Goal: Task Accomplishment & Management: Manage account settings

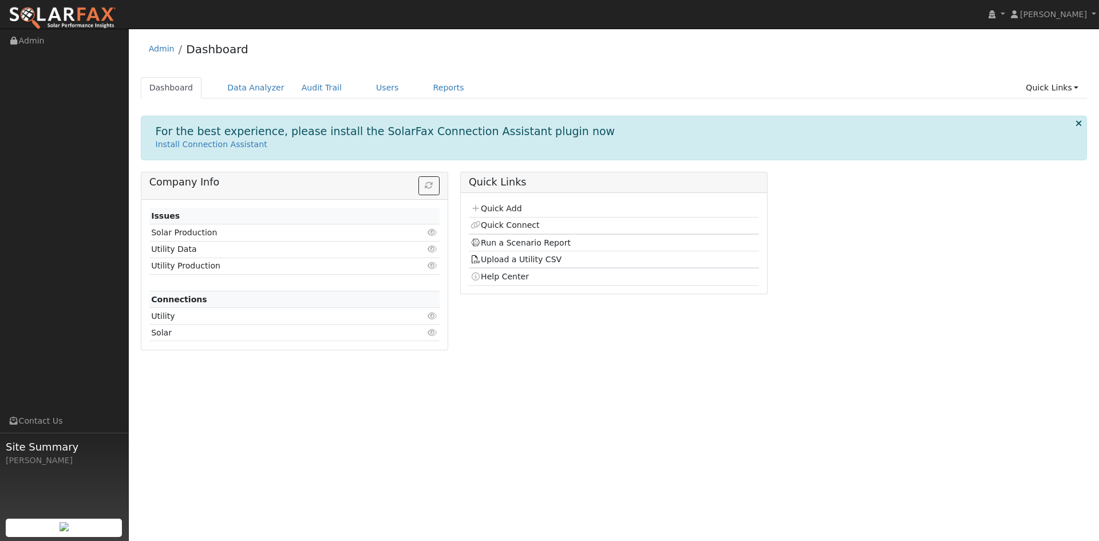
click at [893, 351] on div "Company Info Issues Solar Production Click to view Utility Data Click to view U…" at bounding box center [614, 265] width 959 height 187
click at [878, 358] on div "Company Info Issues Solar Production Click to view Utility Data Click to view U…" at bounding box center [614, 265] width 959 height 187
click at [408, 95] on link "Users" at bounding box center [388, 87] width 40 height 21
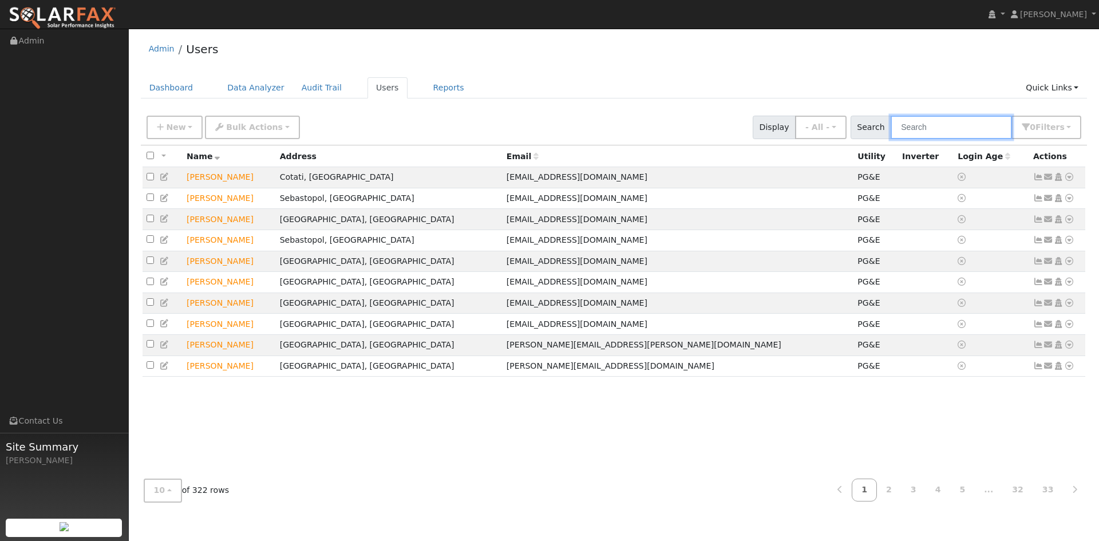
click at [946, 136] on input "text" at bounding box center [951, 127] width 121 height 23
paste input "[PERSON_NAME]"
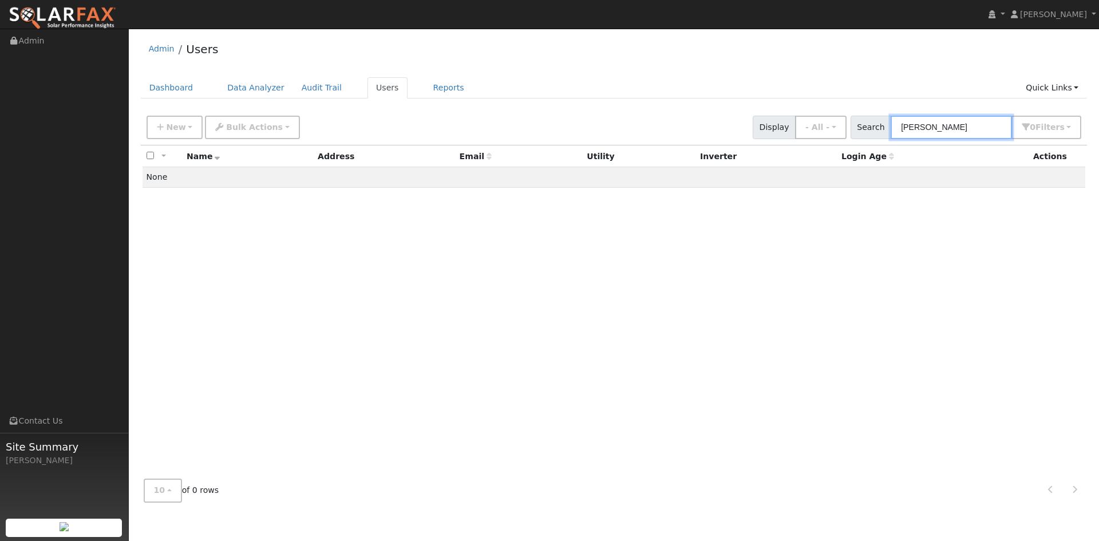
click at [891, 139] on input "[PERSON_NAME]" at bounding box center [951, 127] width 121 height 23
type input "[PERSON_NAME]"
drag, startPoint x: 693, startPoint y: 306, endPoint x: 677, endPoint y: 298, distance: 17.7
click at [692, 305] on div "All None All on page None on page Name Address Email Utility Inverter Login Age…" at bounding box center [614, 307] width 947 height 325
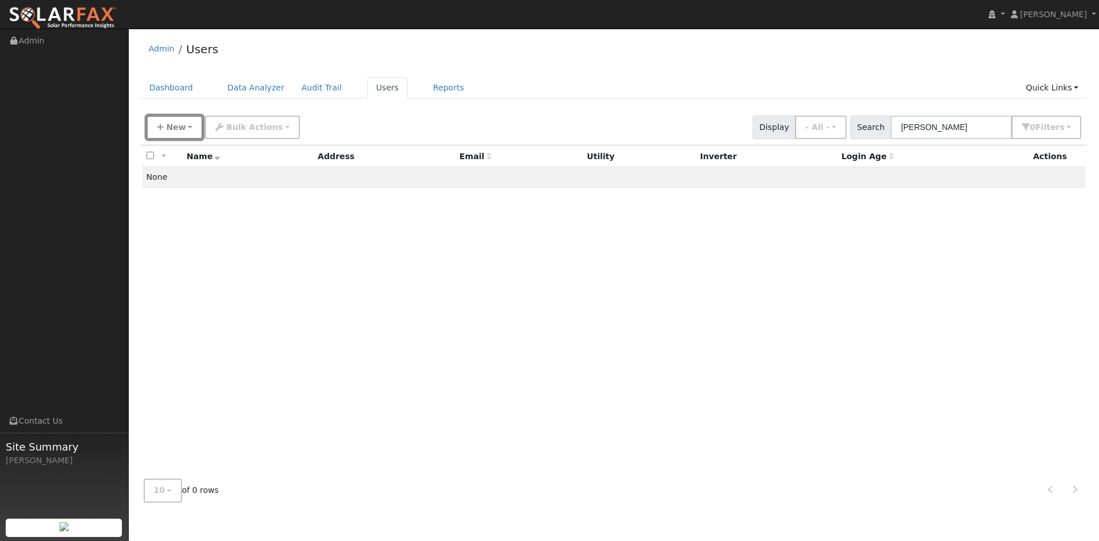
click at [192, 130] on button "New" at bounding box center [175, 127] width 57 height 23
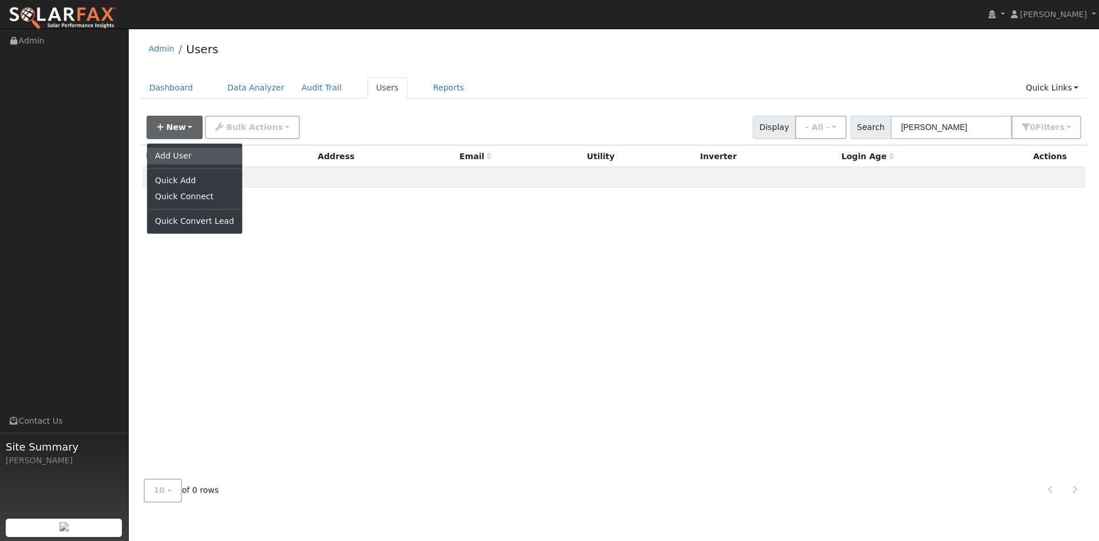
click at [184, 164] on link "Add User" at bounding box center [194, 156] width 95 height 16
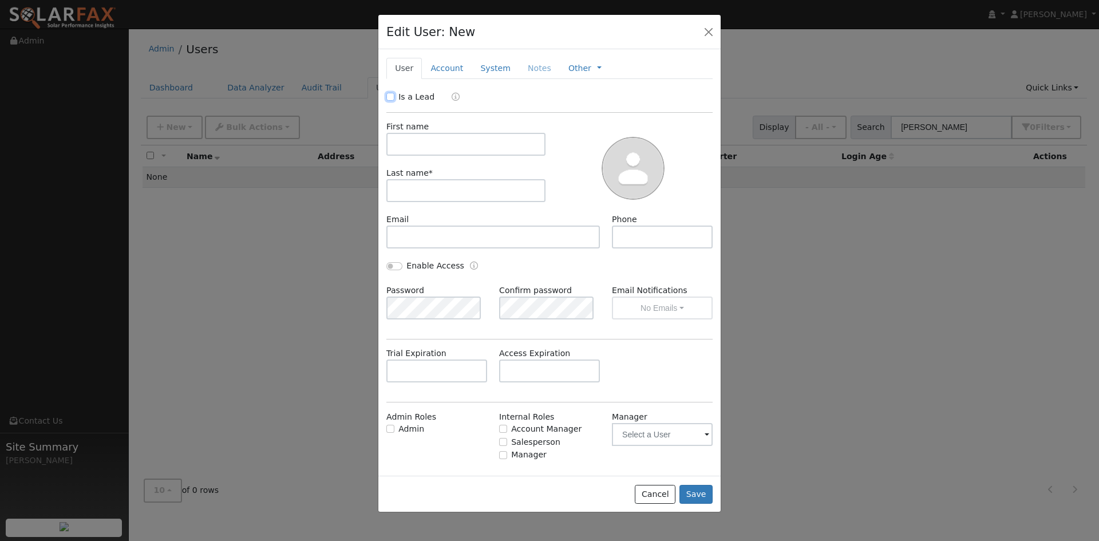
click at [391, 101] on input "Is a Lead" at bounding box center [390, 97] width 8 height 8
checkbox input "true"
click at [422, 156] on input "text" at bounding box center [465, 144] width 159 height 23
paste input "[PERSON_NAME]"
drag, startPoint x: 419, startPoint y: 175, endPoint x: 485, endPoint y: 175, distance: 66.4
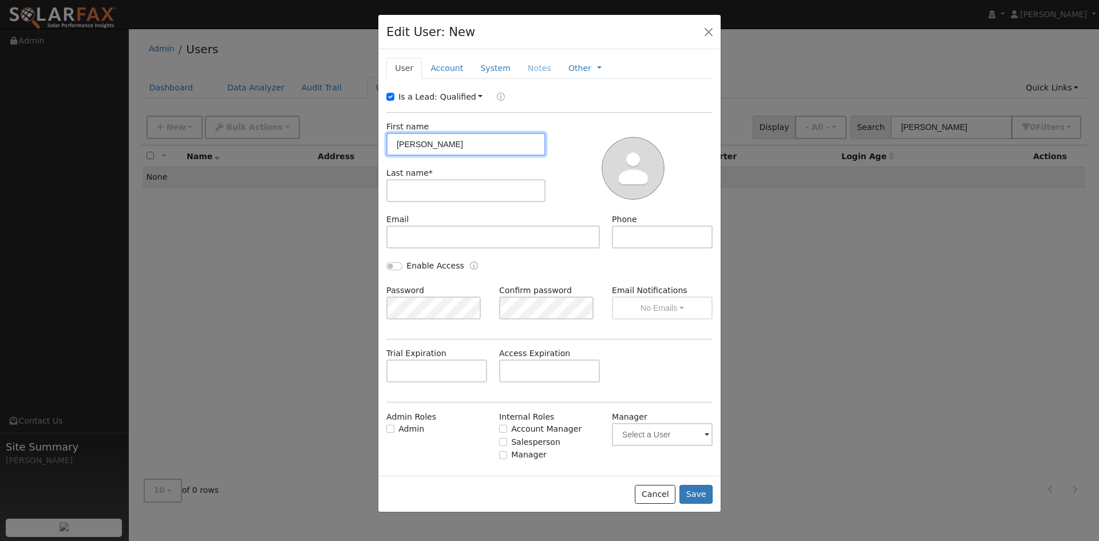
click at [485, 156] on input "[PERSON_NAME]" at bounding box center [465, 144] width 159 height 23
type input "[PERSON_NAME]"
click at [424, 202] on input "text" at bounding box center [465, 190] width 159 height 23
paste input "[PERSON_NAME]"
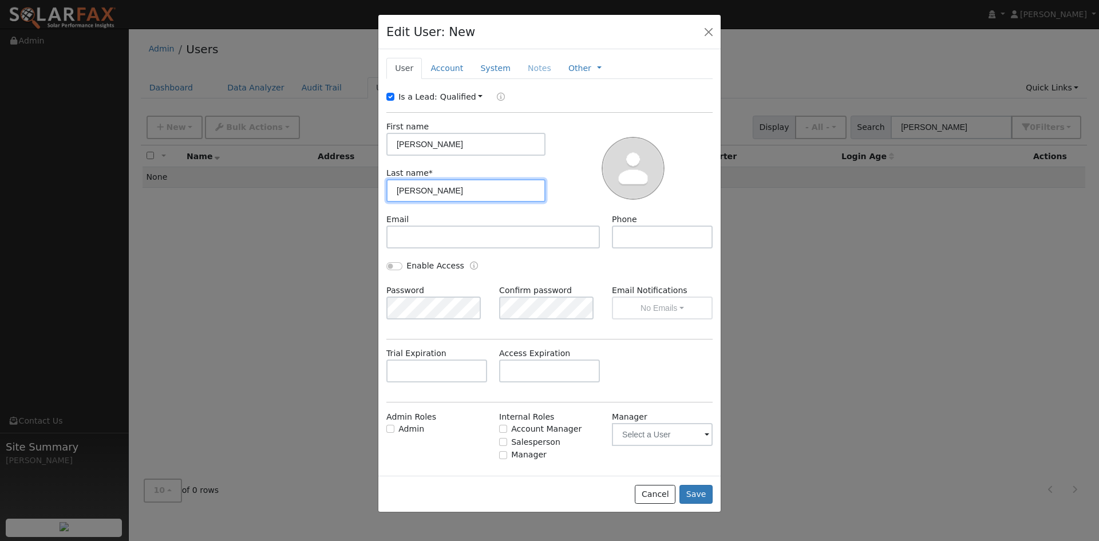
type input "[PERSON_NAME]"
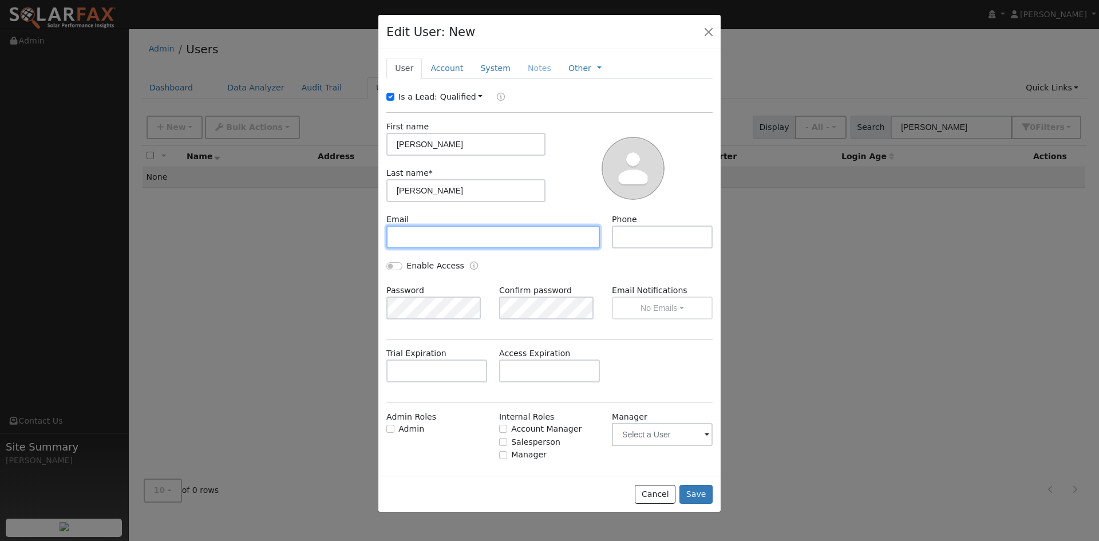
paste input "[EMAIL_ADDRESS][DOMAIN_NAME]"
type input "[EMAIL_ADDRESS][DOMAIN_NAME]"
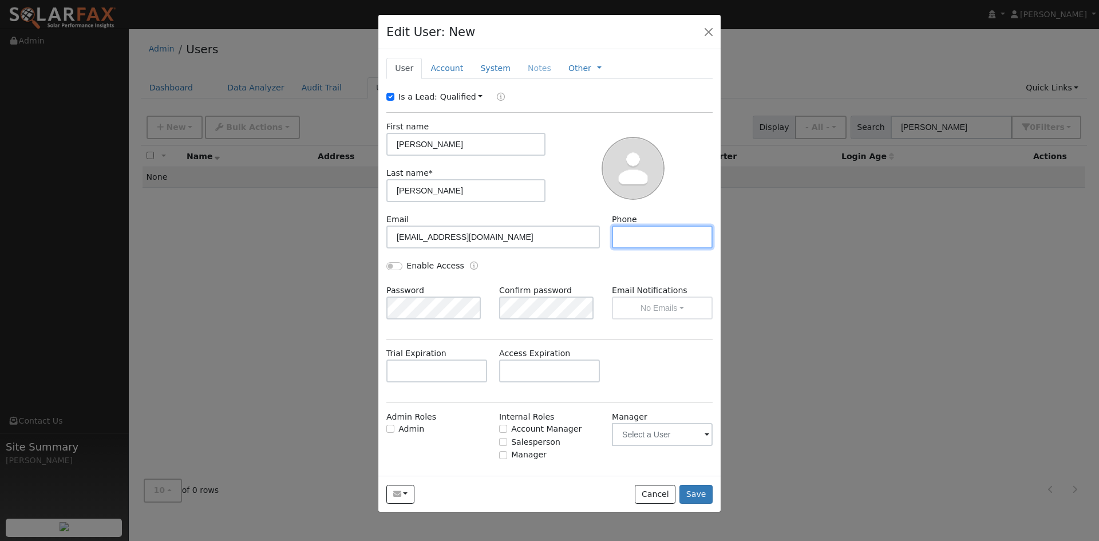
click at [649, 248] on input "text" at bounding box center [662, 237] width 101 height 23
paste input "[PHONE_NUMBER]"
type input "[PHONE_NUMBER]"
click at [460, 79] on link "Account" at bounding box center [447, 68] width 50 height 21
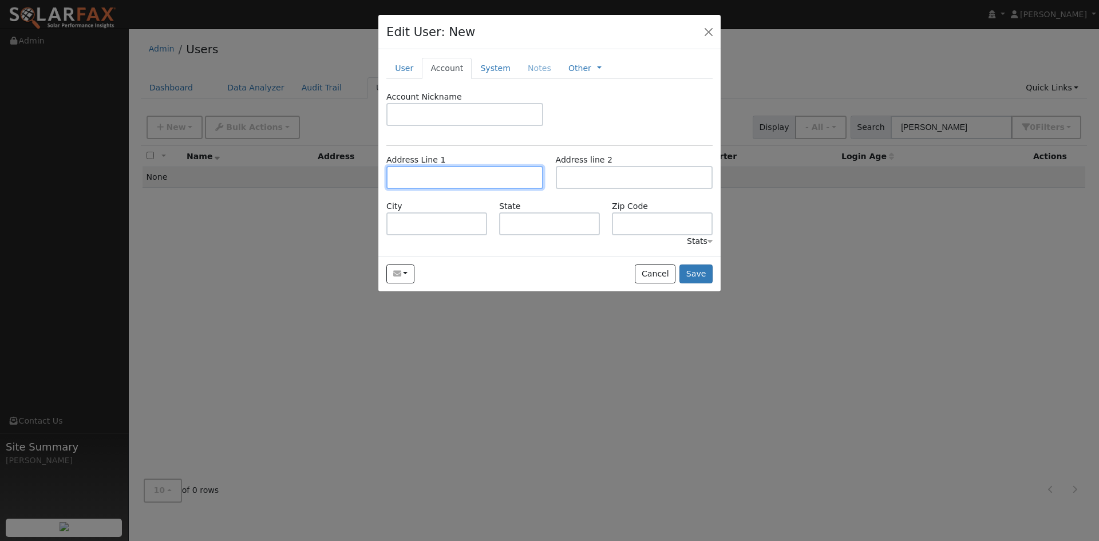
paste input "11377 Barnett Valley Rd"
type input "[STREET_ADDRESS][PERSON_NAME]"
type input "Sebastopol"
type input "CA"
type input "95472"
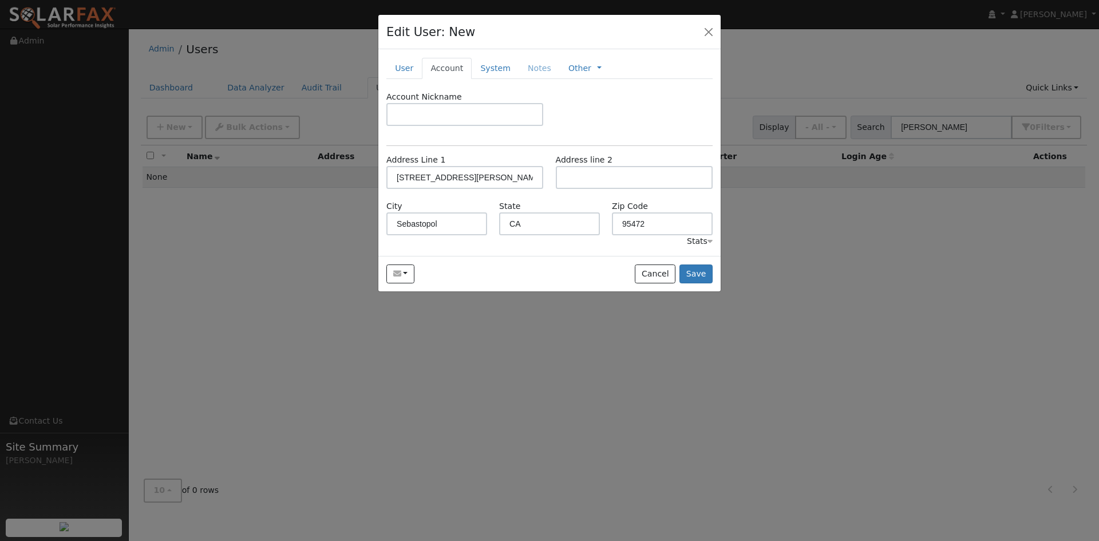
click at [618, 137] on div "Account Nickname" at bounding box center [550, 114] width 338 height 46
click at [514, 79] on link "System" at bounding box center [496, 68] width 48 height 21
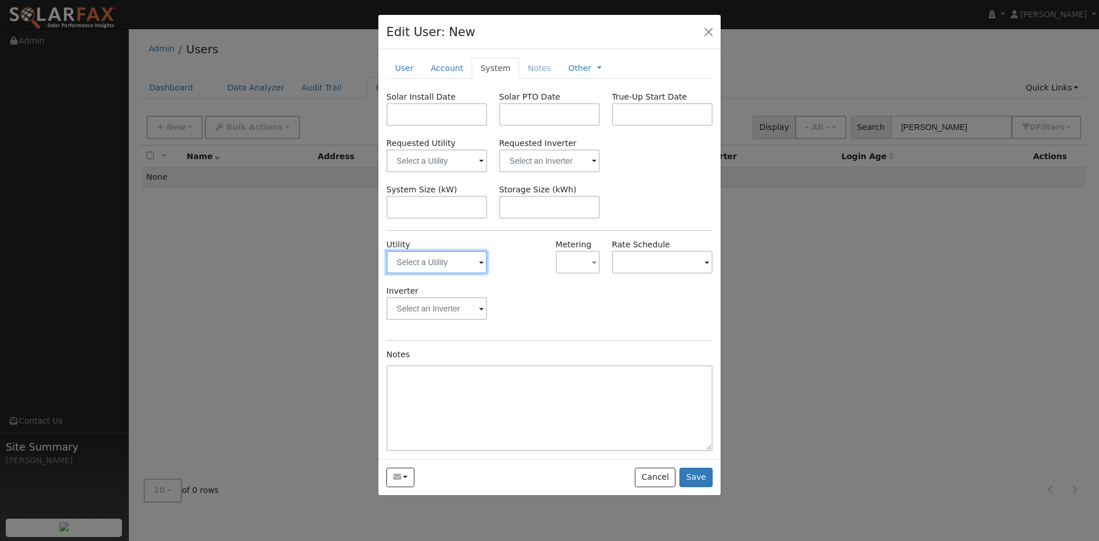
click at [417, 274] on input "text" at bounding box center [436, 262] width 101 height 23
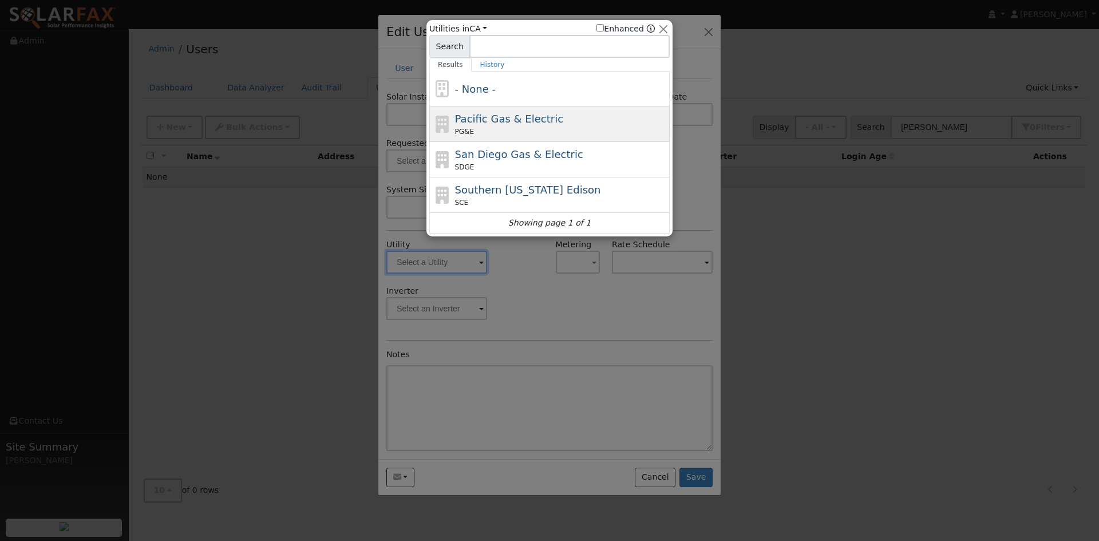
click at [494, 133] on div "PG&E" at bounding box center [561, 132] width 212 height 10
type input "PG&E"
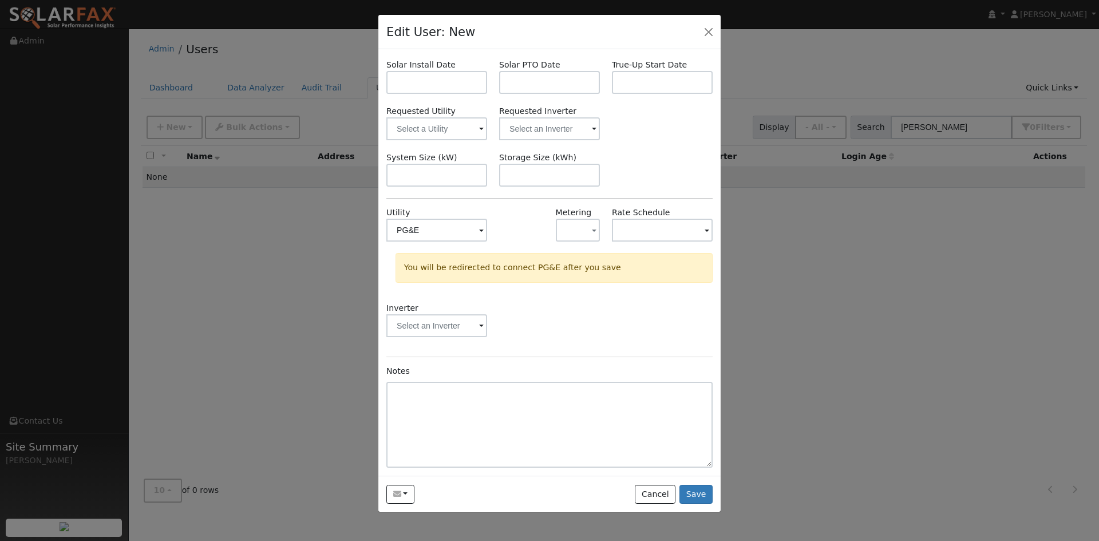
scroll to position [77, 0]
click at [690, 504] on button "Save" at bounding box center [696, 494] width 33 height 19
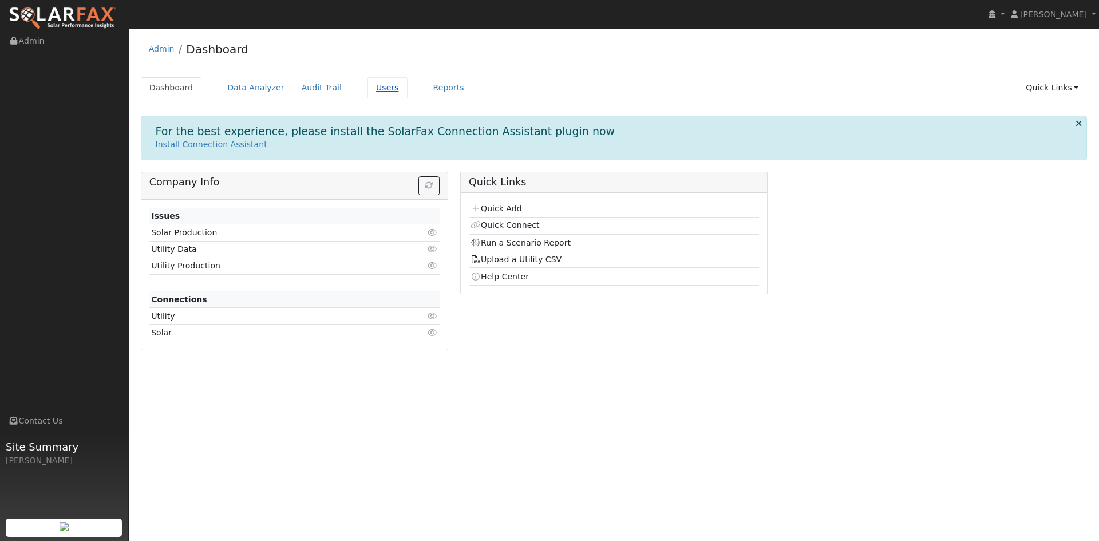
click at [408, 97] on link "Users" at bounding box center [388, 87] width 40 height 21
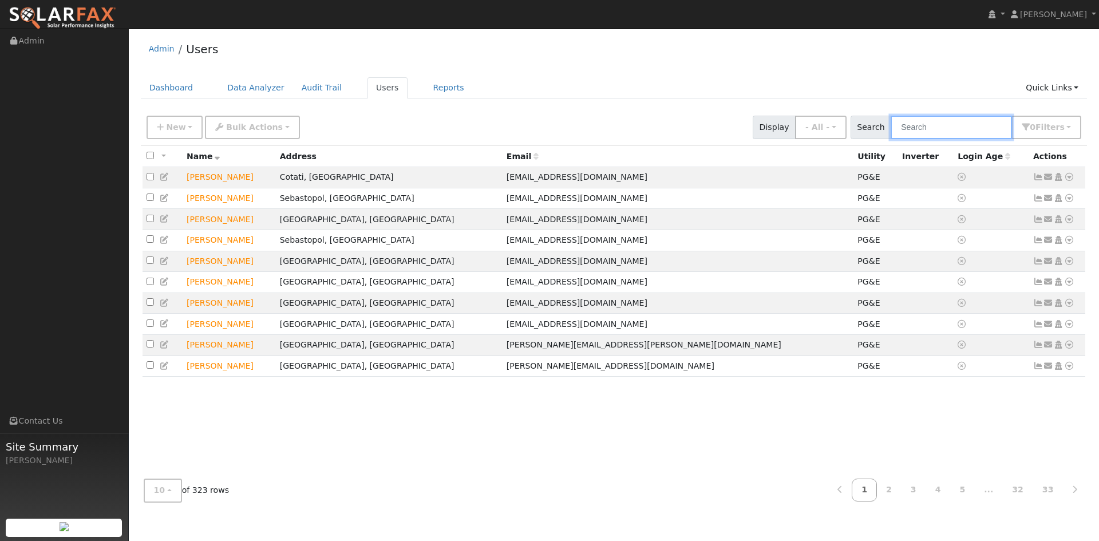
click at [903, 139] on input "text" at bounding box center [951, 127] width 121 height 23
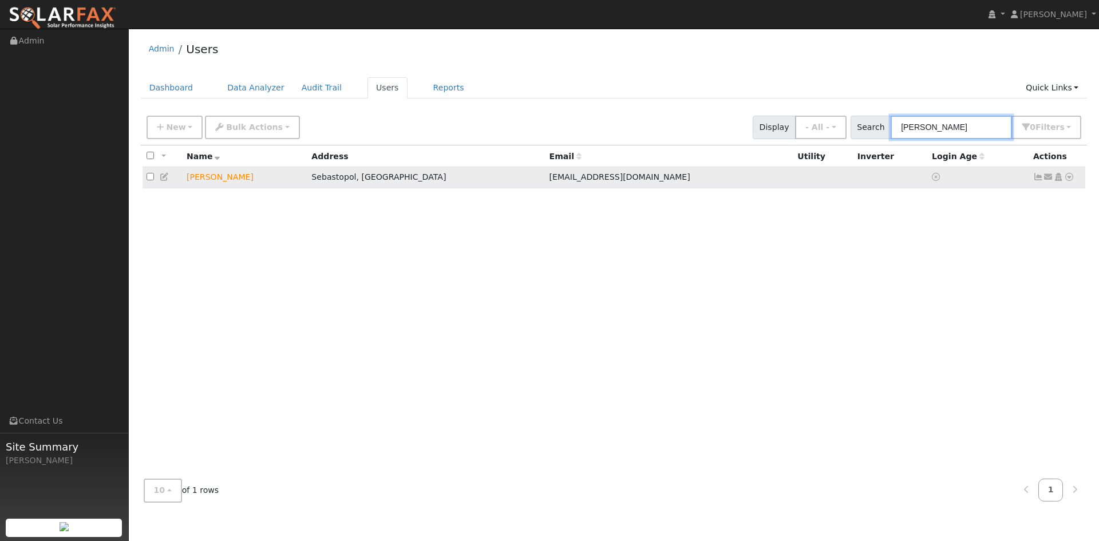
type input "[PERSON_NAME]"
click at [237, 188] on td "[PERSON_NAME]" at bounding box center [245, 177] width 125 height 21
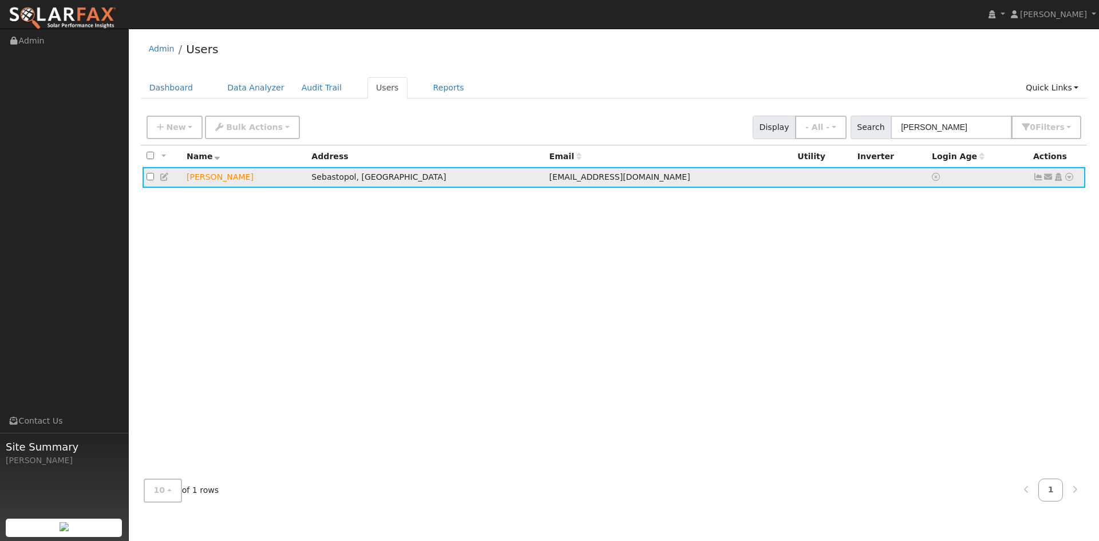
click at [170, 181] on icon at bounding box center [165, 177] width 10 height 8
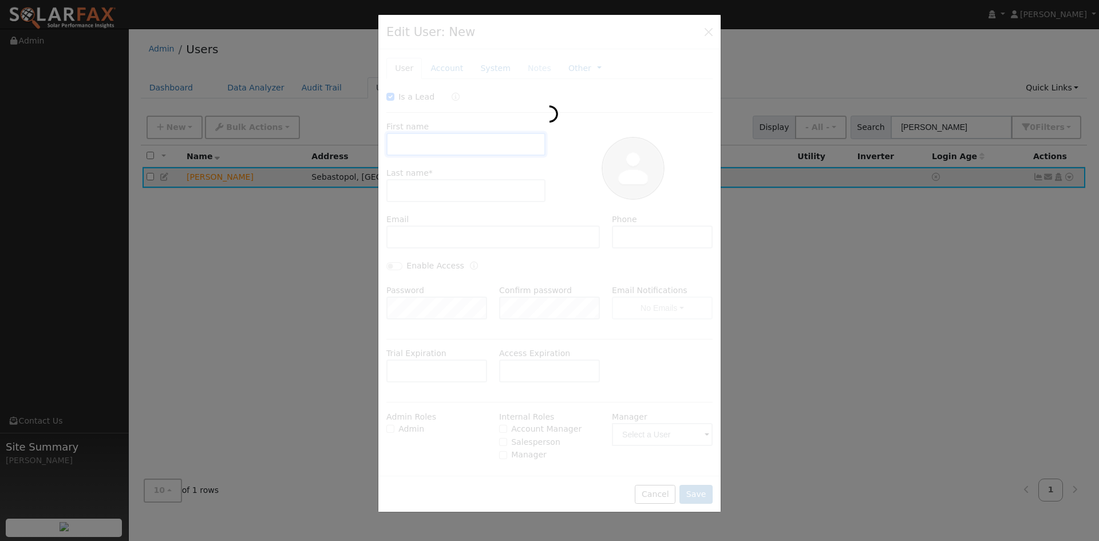
checkbox input "true"
type input "[PERSON_NAME]"
type input "[EMAIL_ADDRESS][DOMAIN_NAME]"
type input "[PHONE_NUMBER]"
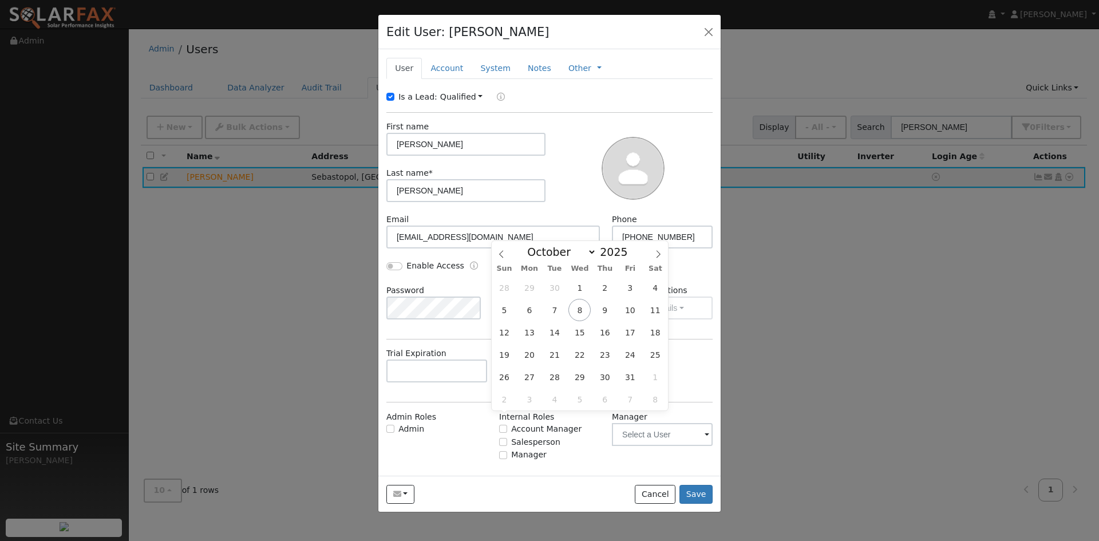
click at [564, 382] on input "text" at bounding box center [549, 371] width 101 height 23
click at [658, 254] on icon at bounding box center [658, 254] width 8 height 8
select select "11"
click at [579, 333] on span "17" at bounding box center [579, 332] width 22 height 22
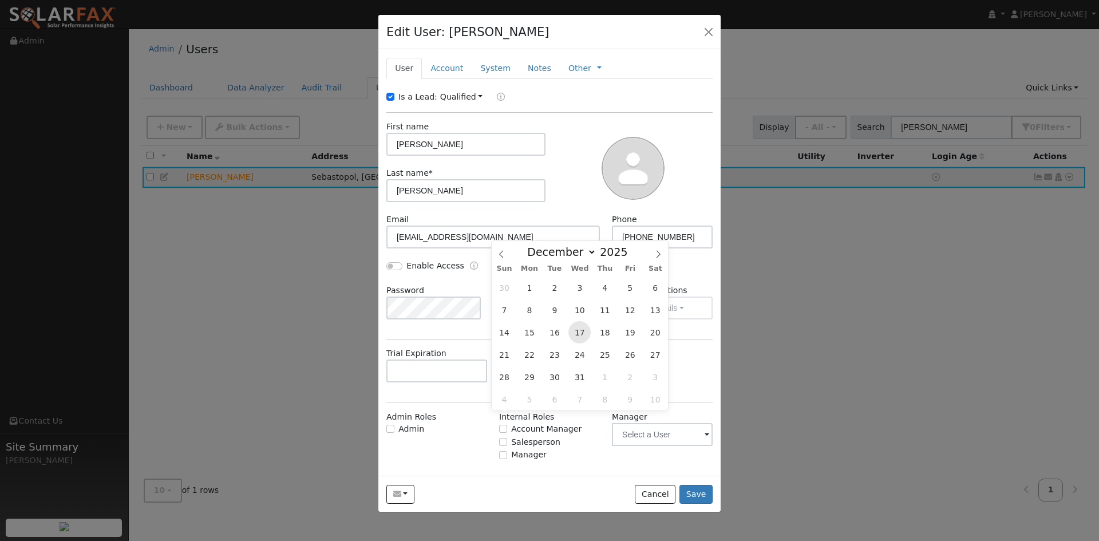
type input "[DATE]"
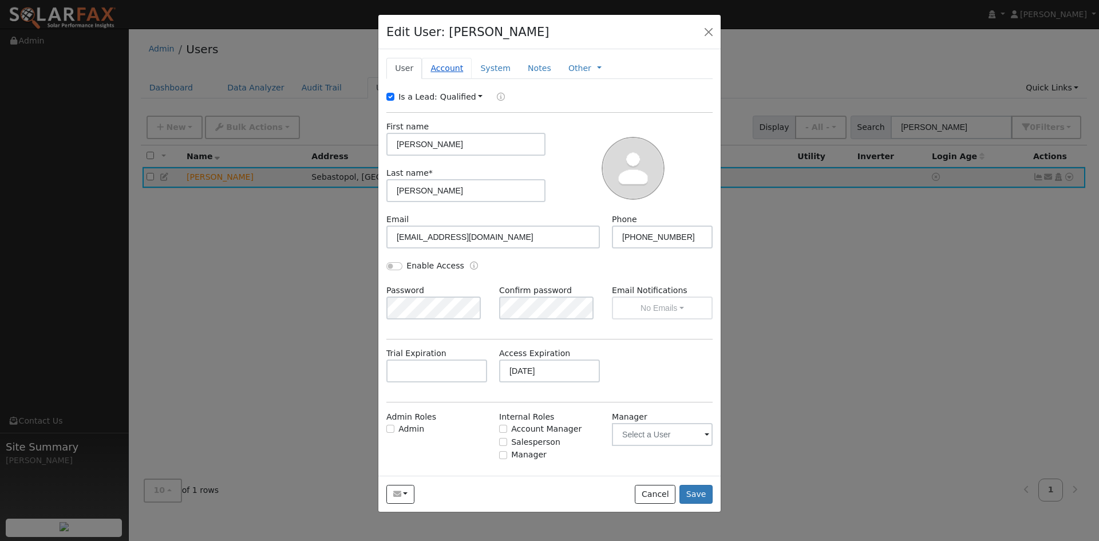
click at [467, 79] on link "Account" at bounding box center [447, 68] width 50 height 21
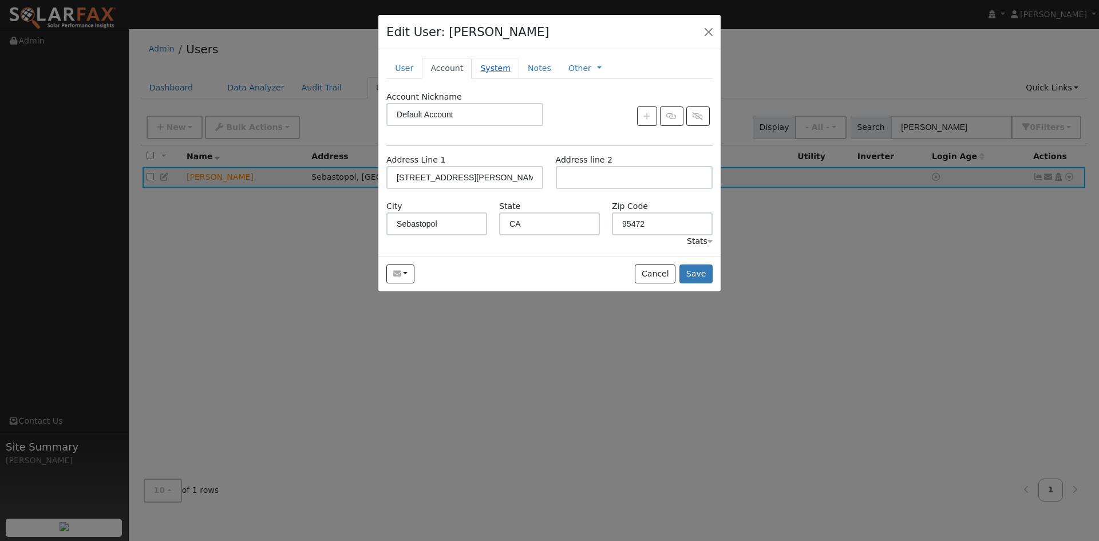
click at [514, 79] on link "System" at bounding box center [496, 68] width 48 height 21
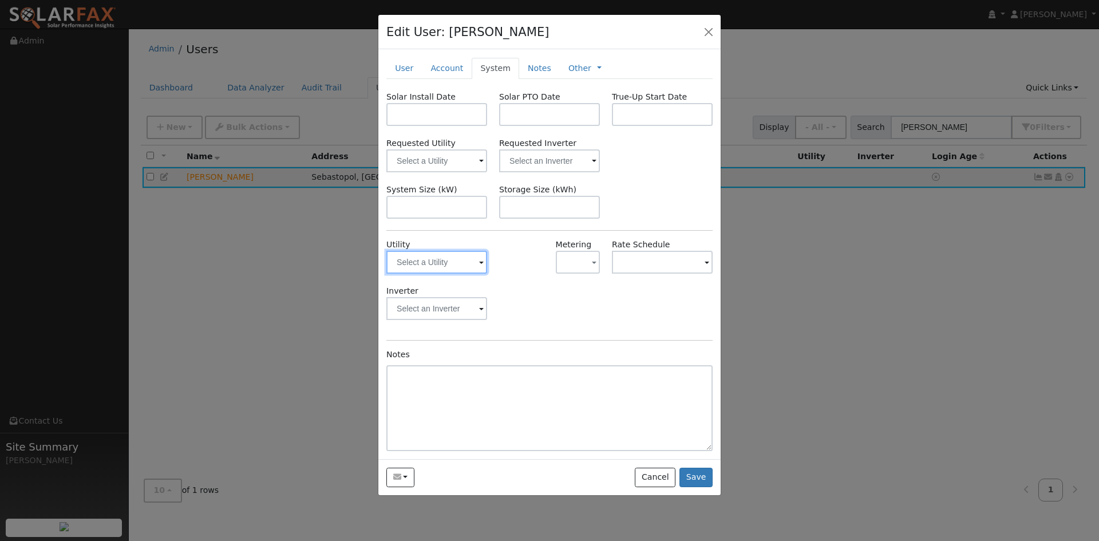
click at [453, 274] on input "text" at bounding box center [436, 262] width 101 height 23
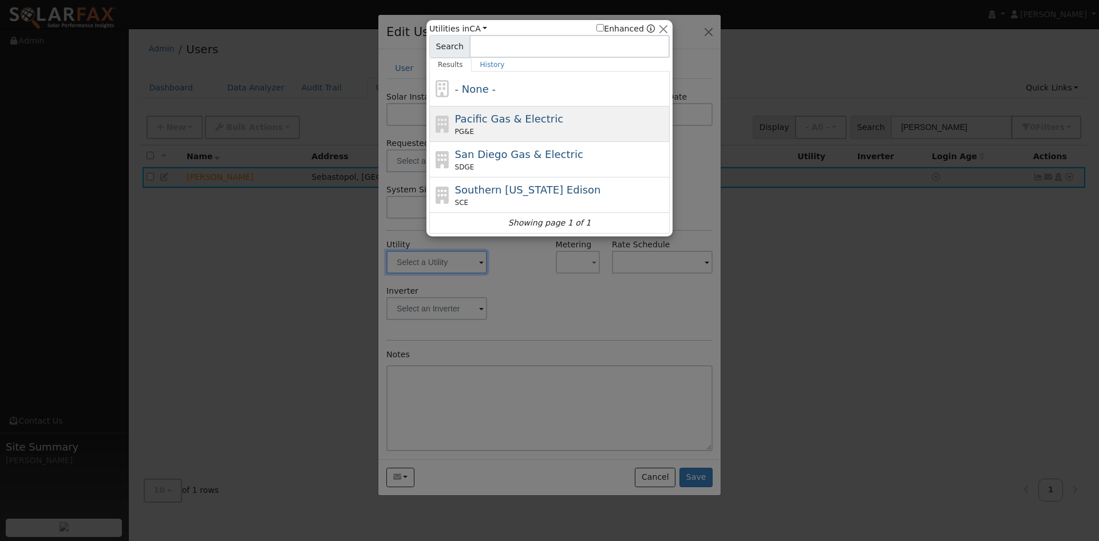
click at [492, 125] on span "Pacific Gas & Electric" at bounding box center [509, 119] width 108 height 12
type input "PG&E"
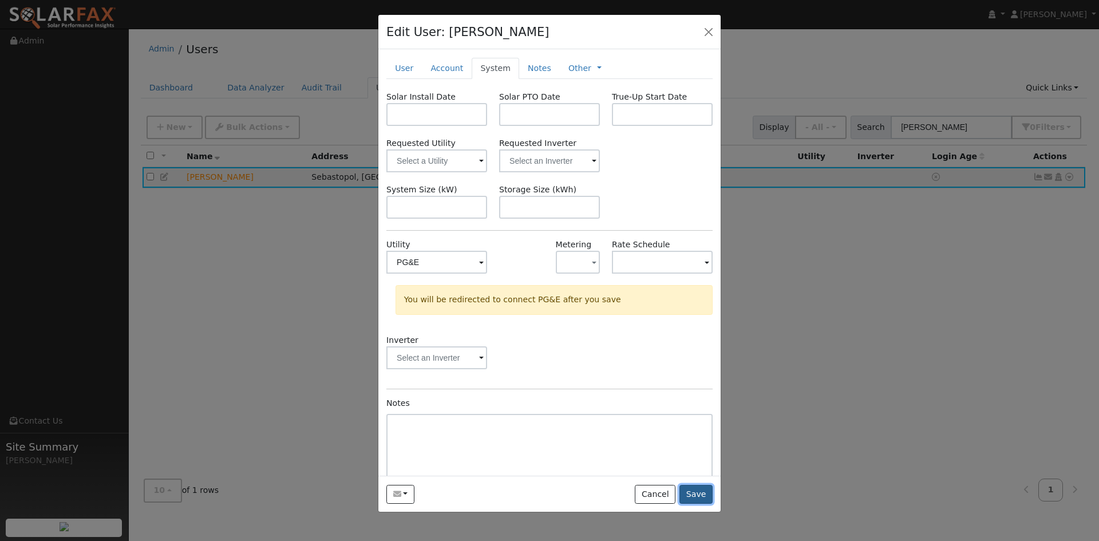
click at [690, 504] on button "Save" at bounding box center [696, 494] width 33 height 19
